Goal: Information Seeking & Learning: Learn about a topic

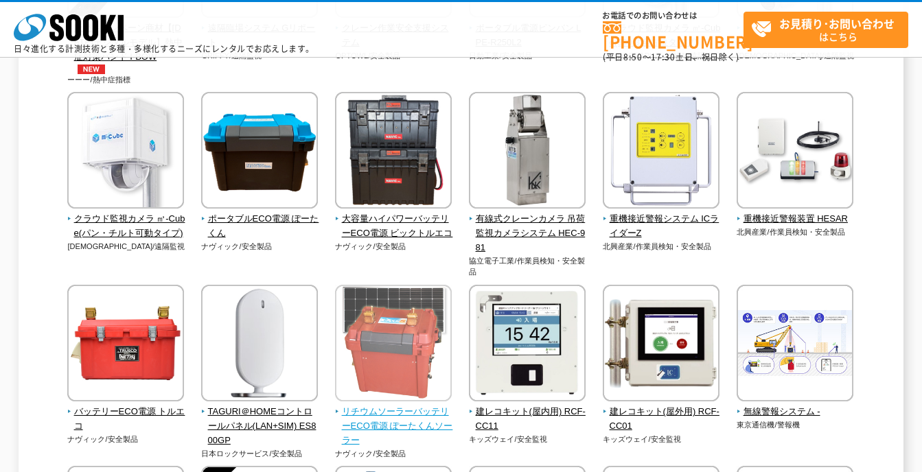
scroll to position [618, 0]
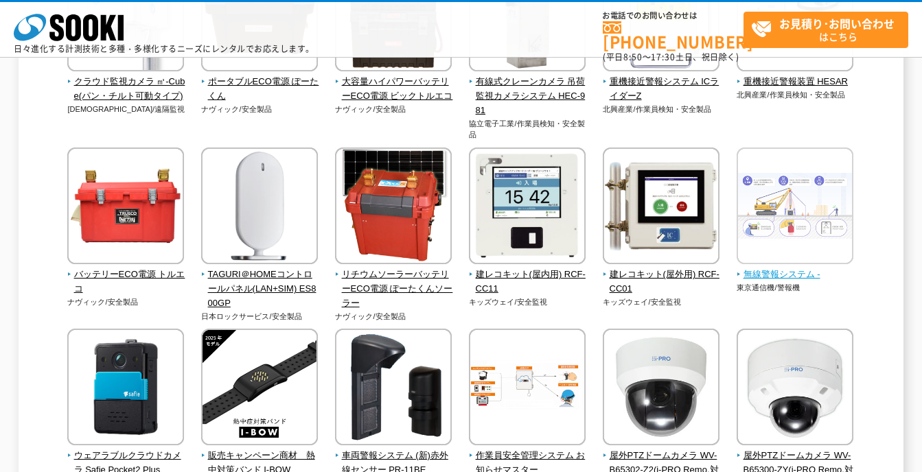
click at [805, 271] on span "無線警報システム -" at bounding box center [795, 275] width 117 height 14
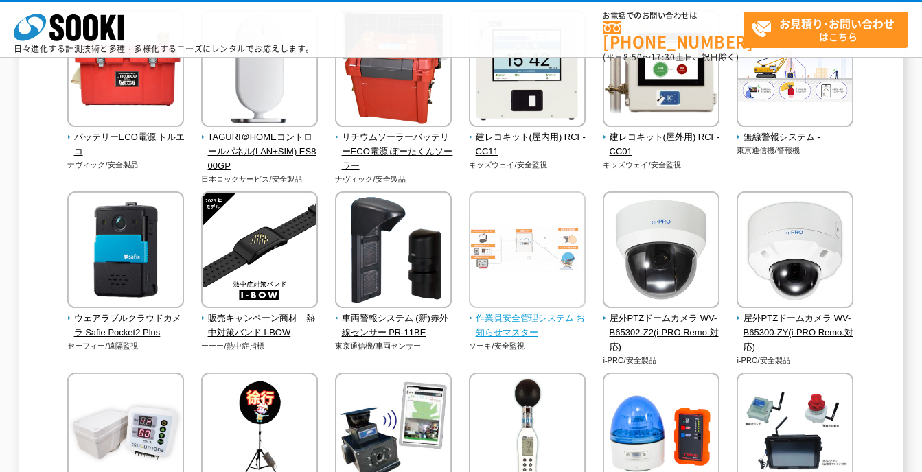
click at [526, 326] on span "作業員安全管理システム お知らせマスター" at bounding box center [527, 326] width 117 height 29
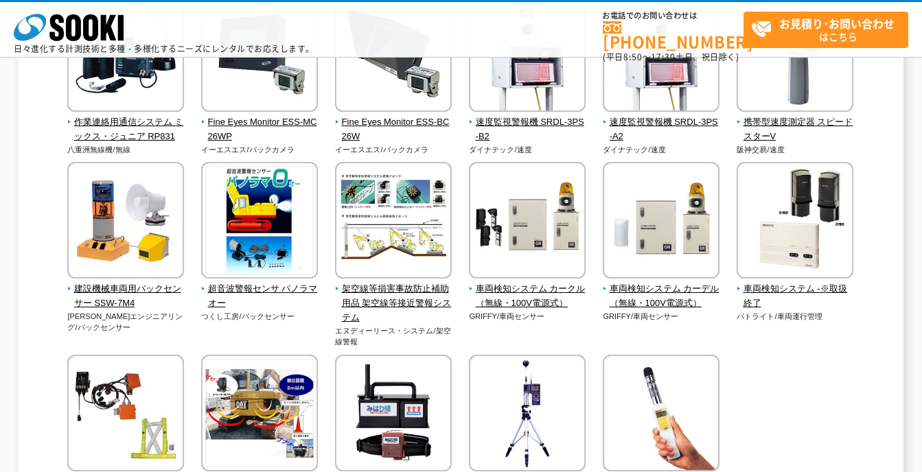
scroll to position [2746, 0]
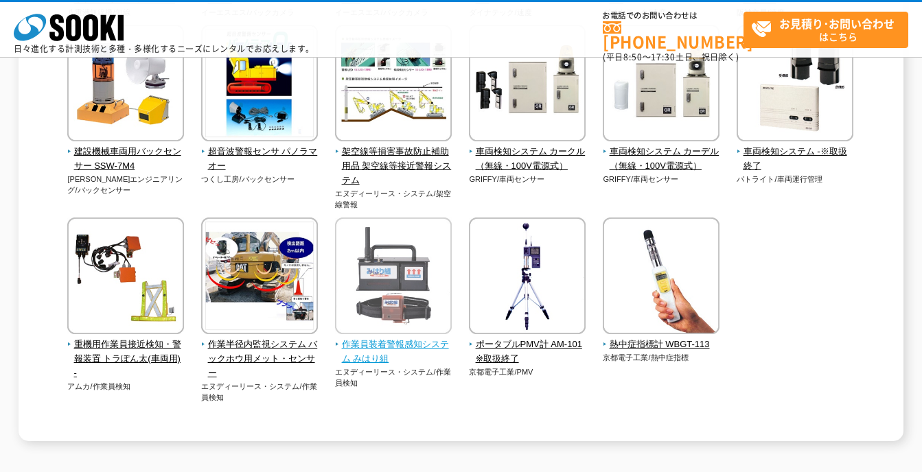
click at [386, 346] on span "作業員装着警報感知システム みはり組" at bounding box center [393, 352] width 117 height 29
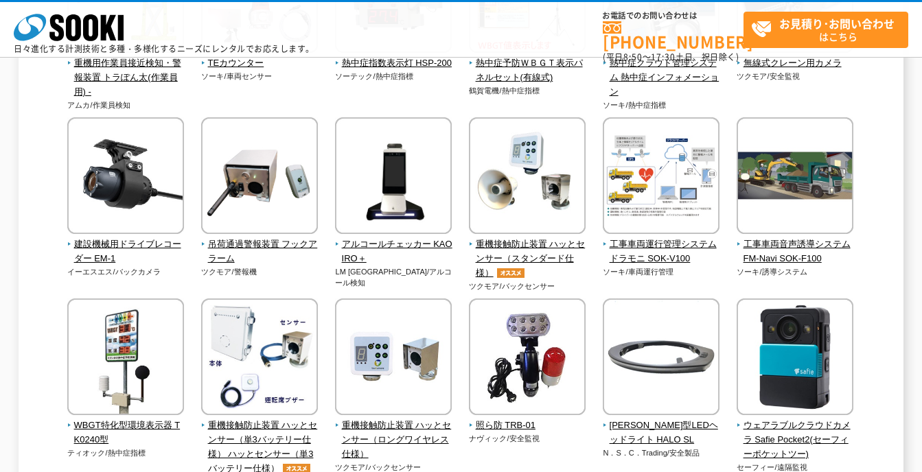
scroll to position [1167, 0]
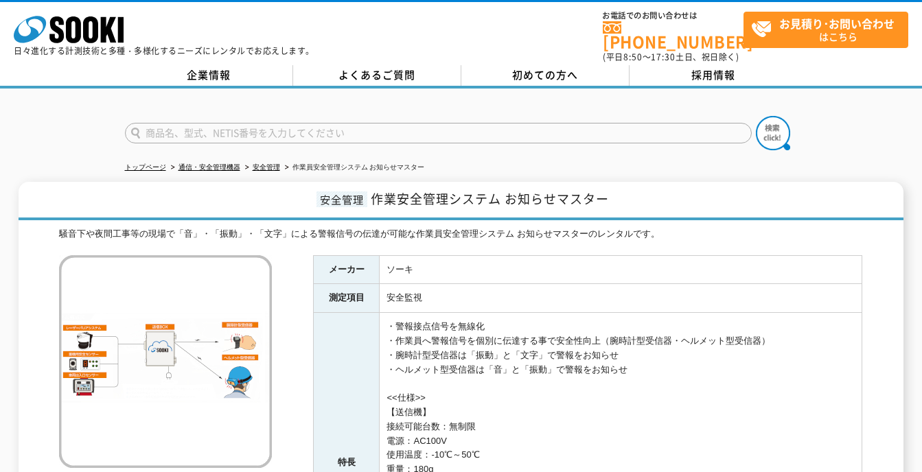
click at [146, 336] on img at bounding box center [165, 361] width 213 height 213
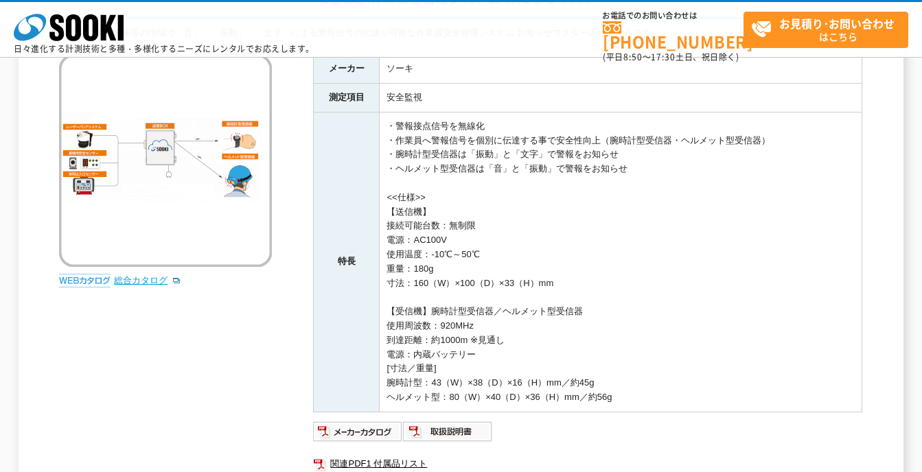
click at [126, 282] on link "総合カタログ" at bounding box center [147, 280] width 67 height 10
